Goal: Check status: Check status

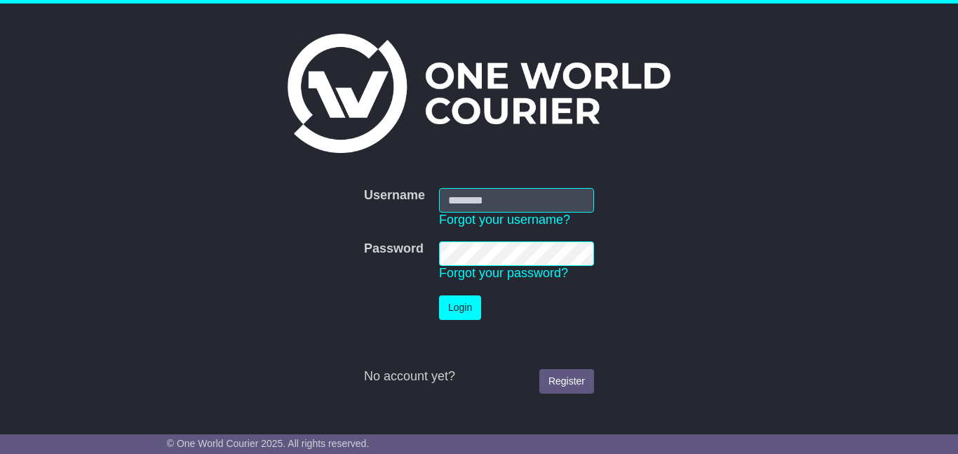
click at [458, 198] on input "Username" at bounding box center [516, 200] width 155 height 25
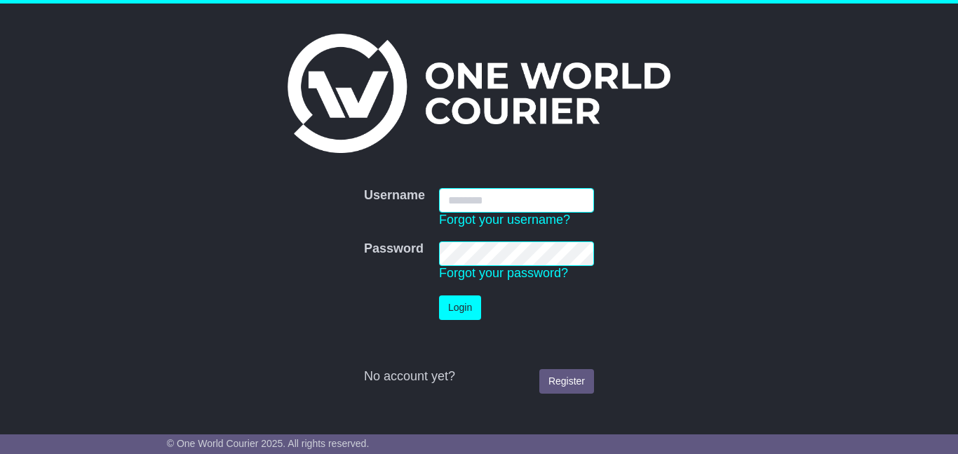
click at [455, 191] on input "Username" at bounding box center [516, 200] width 155 height 25
type input "**********"
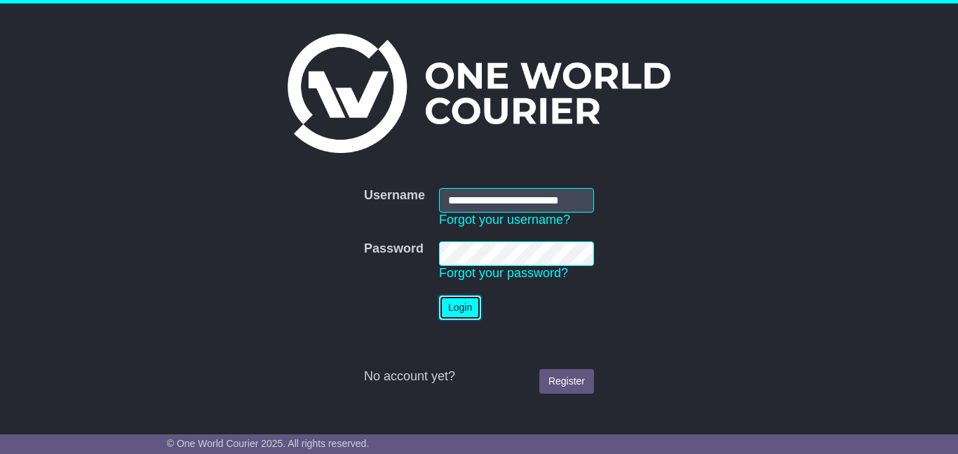
click at [453, 301] on button "Login" at bounding box center [460, 307] width 42 height 25
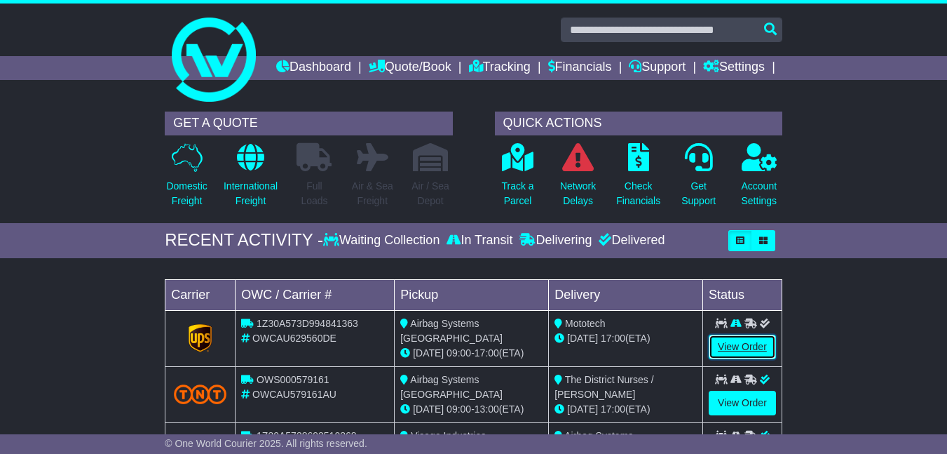
click at [744, 359] on link "View Order" at bounding box center [742, 346] width 67 height 25
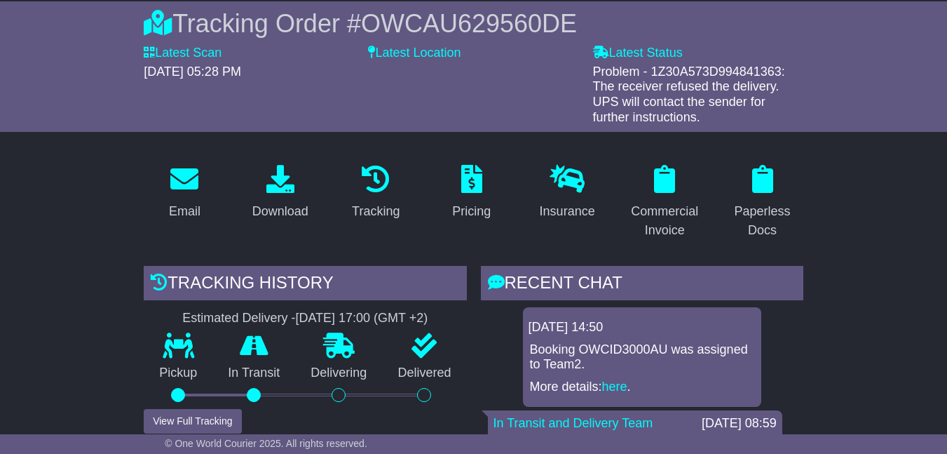
scroll to position [70, 0]
